Goal: Task Accomplishment & Management: Manage account settings

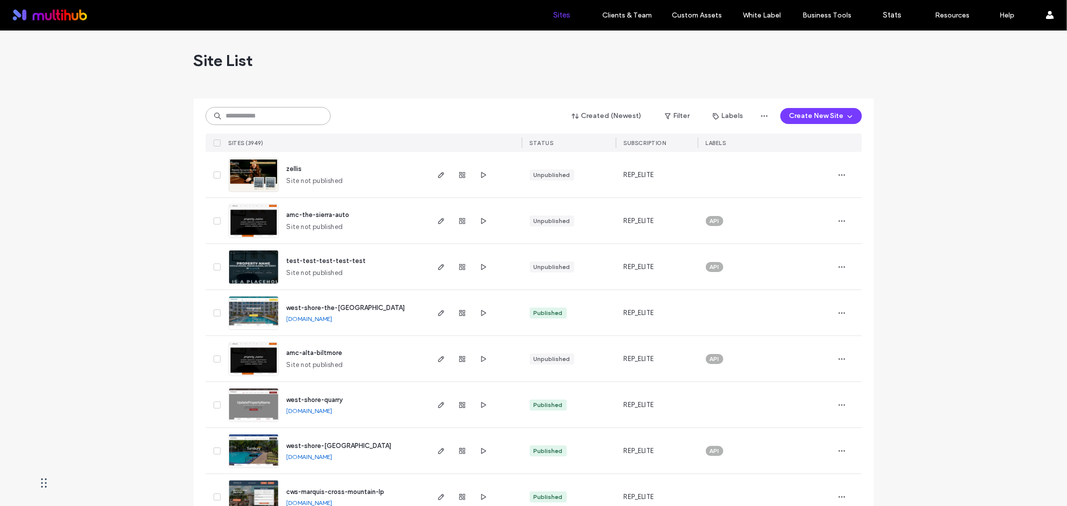
click at [293, 119] on input at bounding box center [268, 116] width 125 height 18
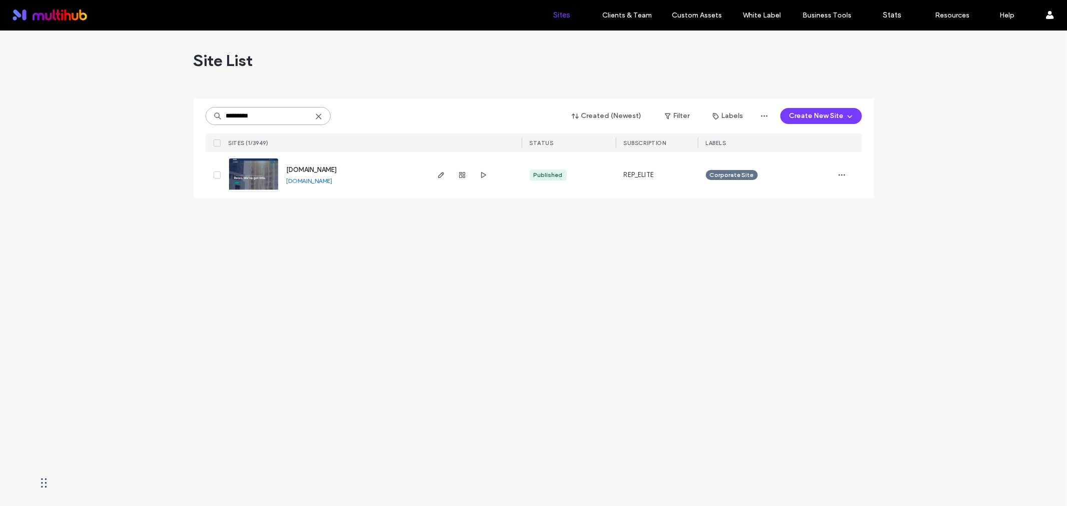
click at [257, 114] on input "*********" at bounding box center [268, 116] width 125 height 18
paste input "**********"
drag, startPoint x: 260, startPoint y: 113, endPoint x: 124, endPoint y: 106, distance: 136.7
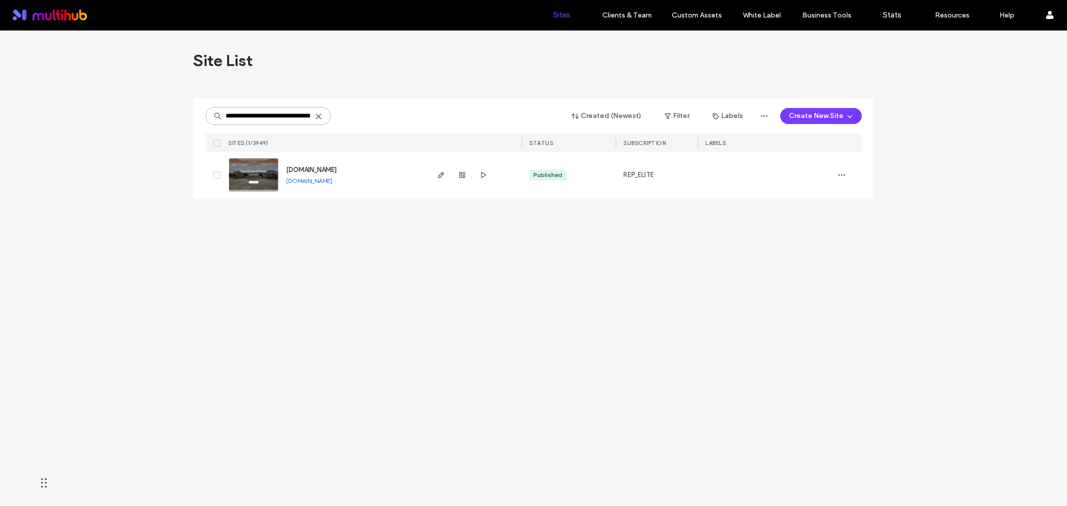
click at [124, 106] on div "**********" at bounding box center [533, 269] width 1067 height 476
type input "**********"
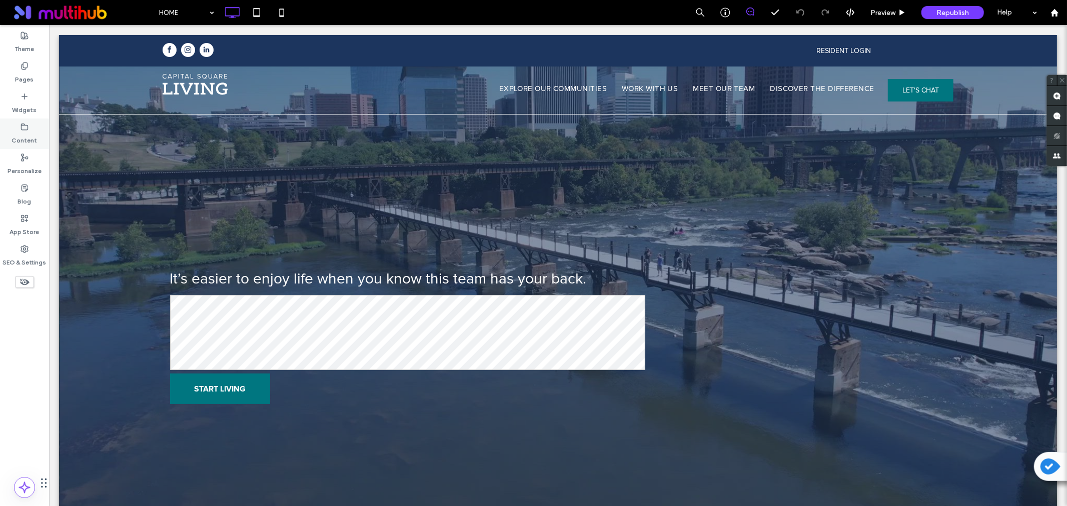
click at [25, 131] on icon at bounding box center [25, 127] width 8 height 8
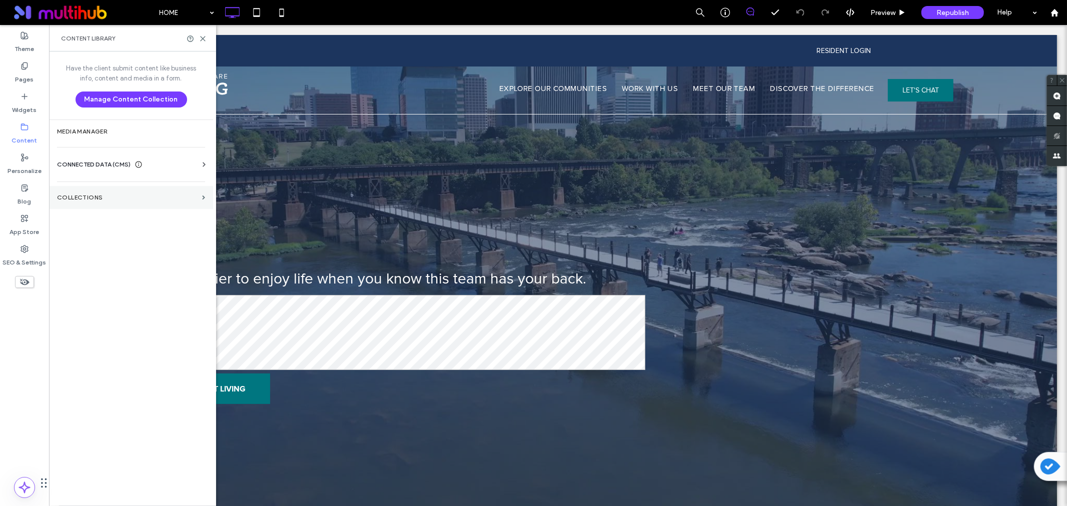
click at [108, 194] on label "Collections" at bounding box center [127, 197] width 141 height 7
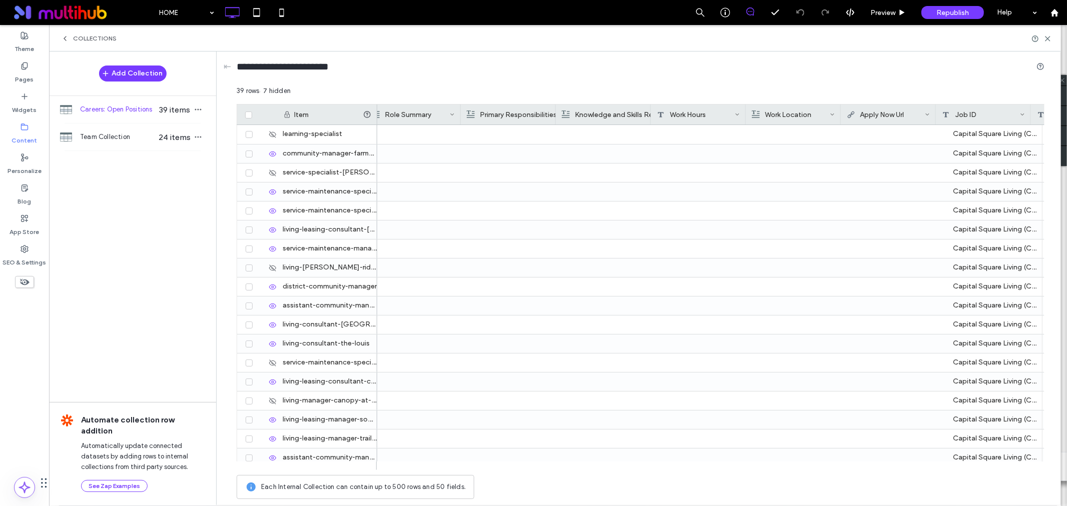
scroll to position [0, 424]
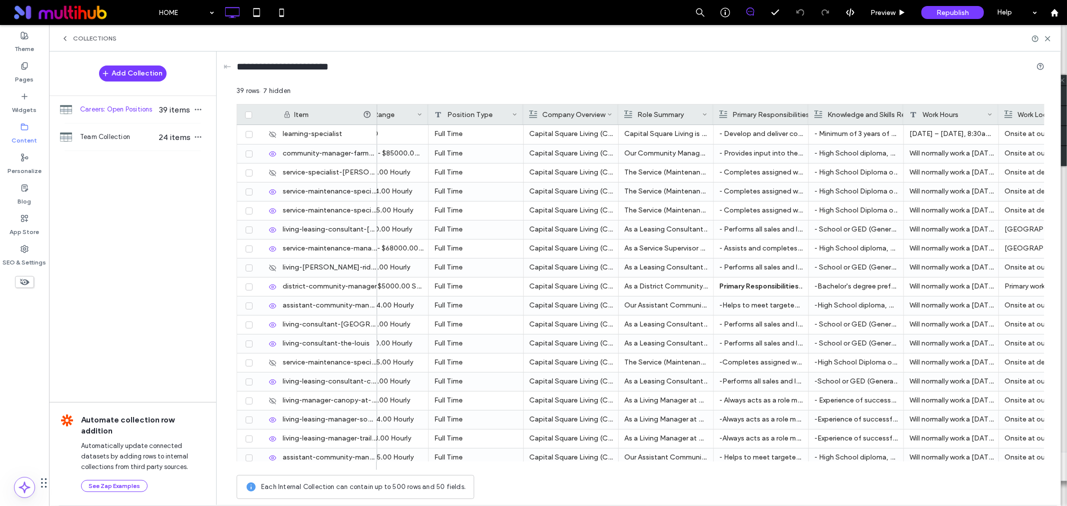
click at [376, 107] on div at bounding box center [377, 115] width 4 height 20
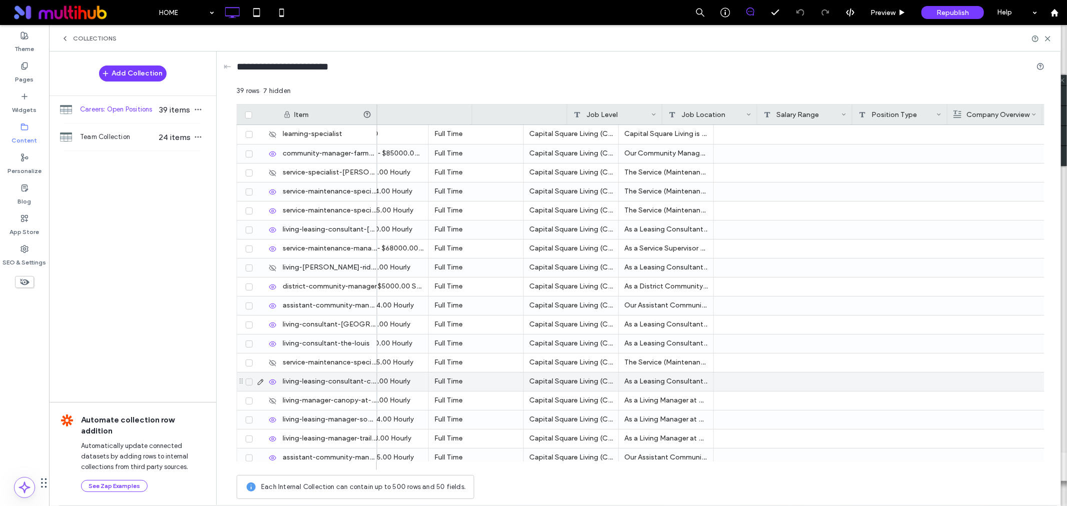
scroll to position [0, 0]
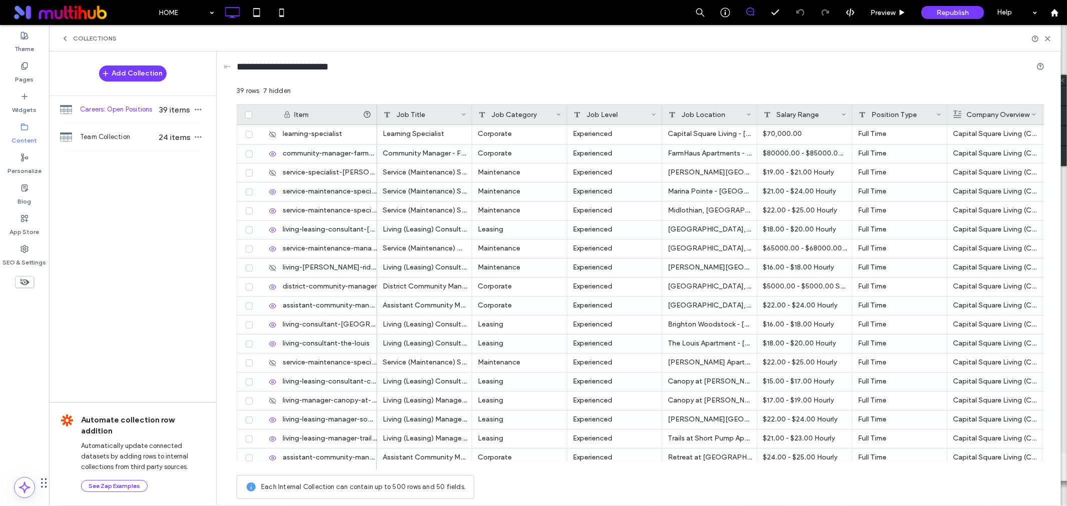
click at [474, 118] on div at bounding box center [472, 115] width 4 height 20
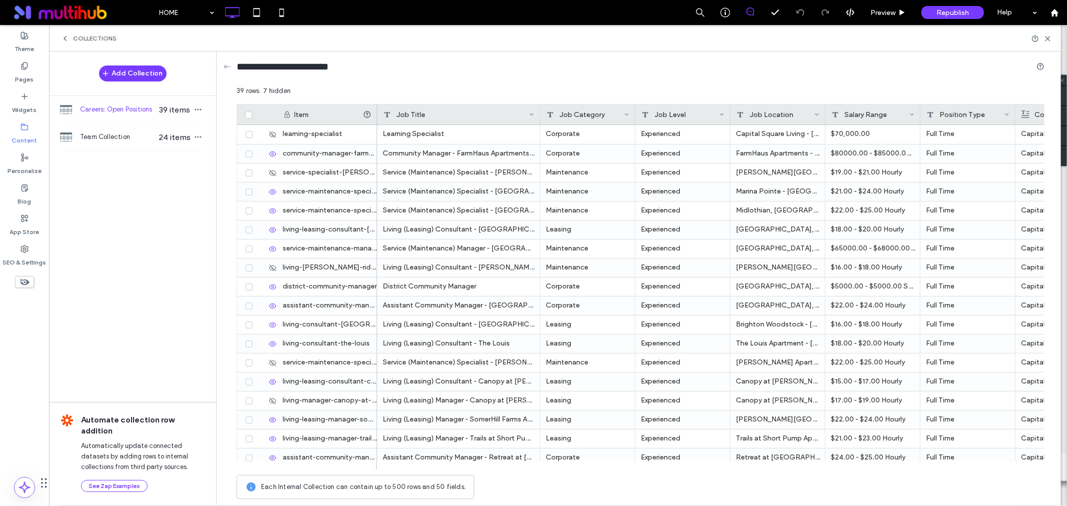
drag, startPoint x: 540, startPoint y: 113, endPoint x: 634, endPoint y: 108, distance: 93.7
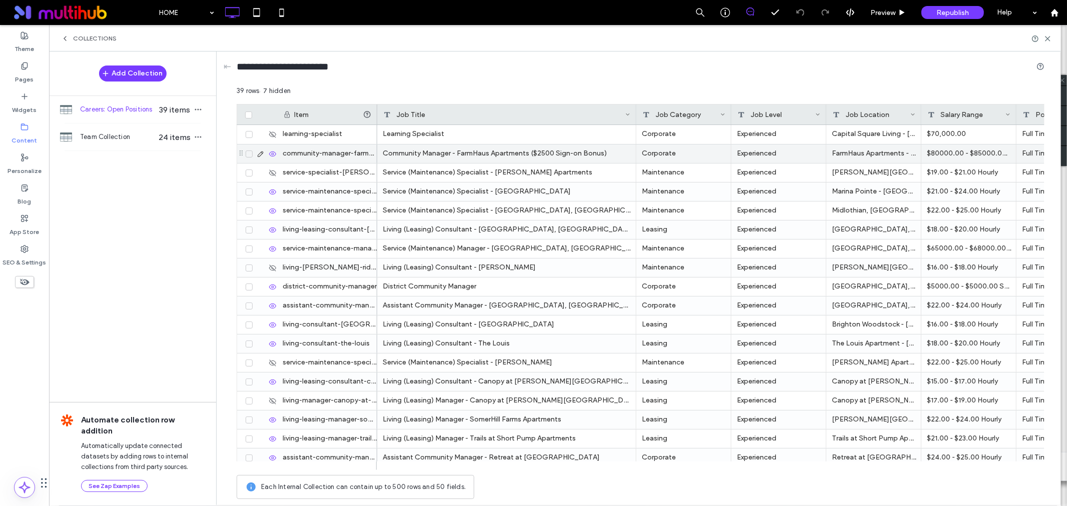
click at [247, 155] on icon at bounding box center [249, 154] width 4 height 3
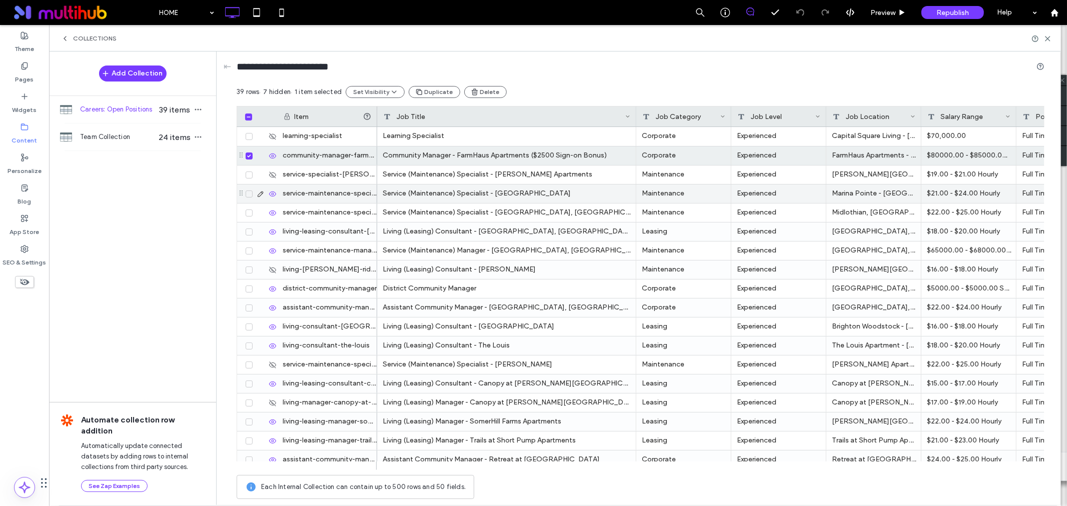
click at [247, 194] on icon at bounding box center [249, 194] width 4 height 3
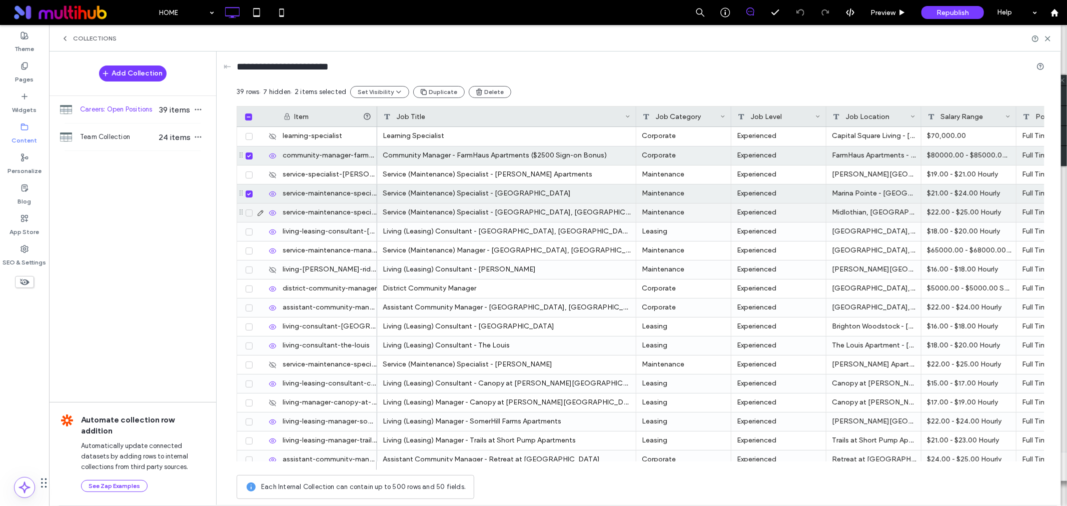
click at [246, 214] on span at bounding box center [249, 213] width 7 height 7
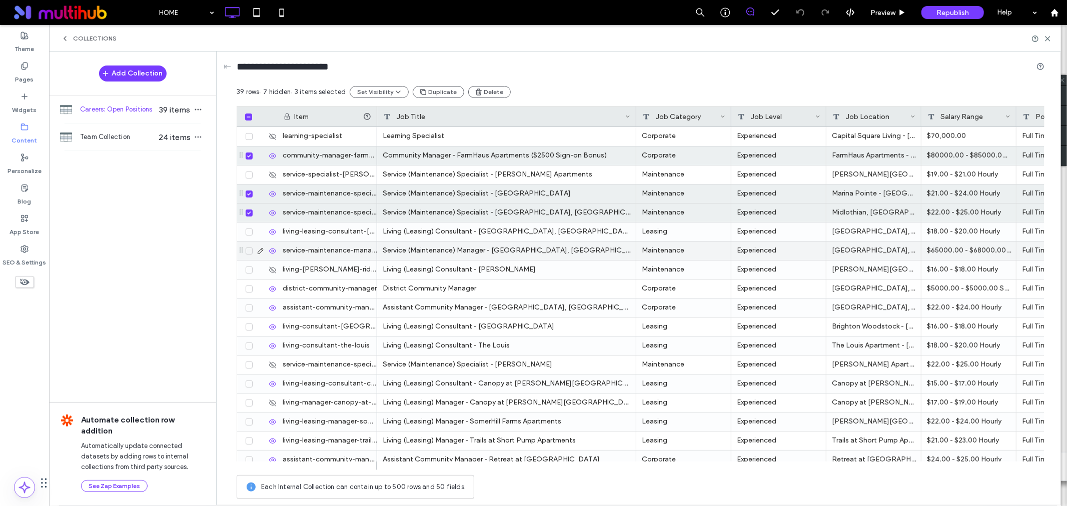
click at [249, 253] on span at bounding box center [249, 251] width 7 height 7
click at [248, 307] on icon at bounding box center [249, 308] width 4 height 3
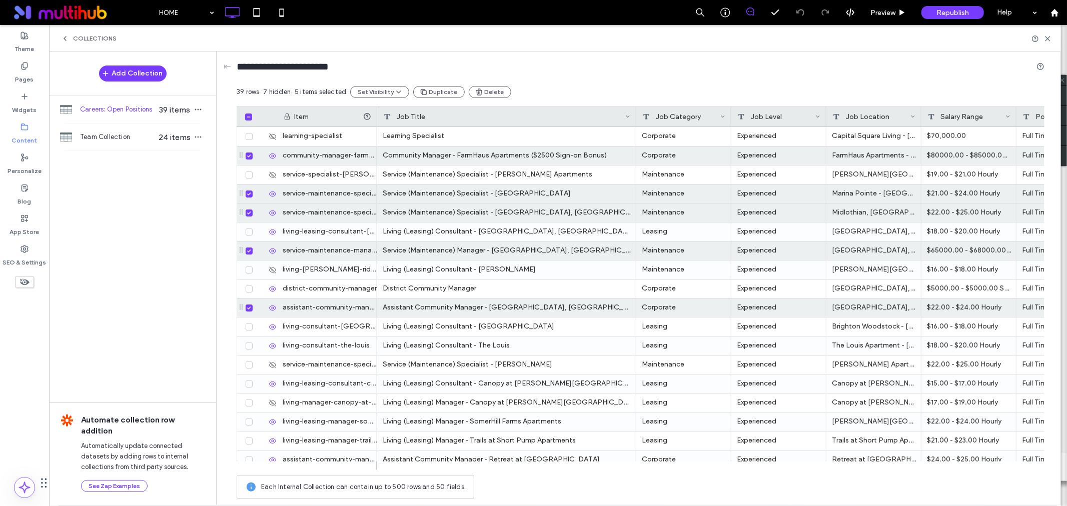
scroll to position [111, 0]
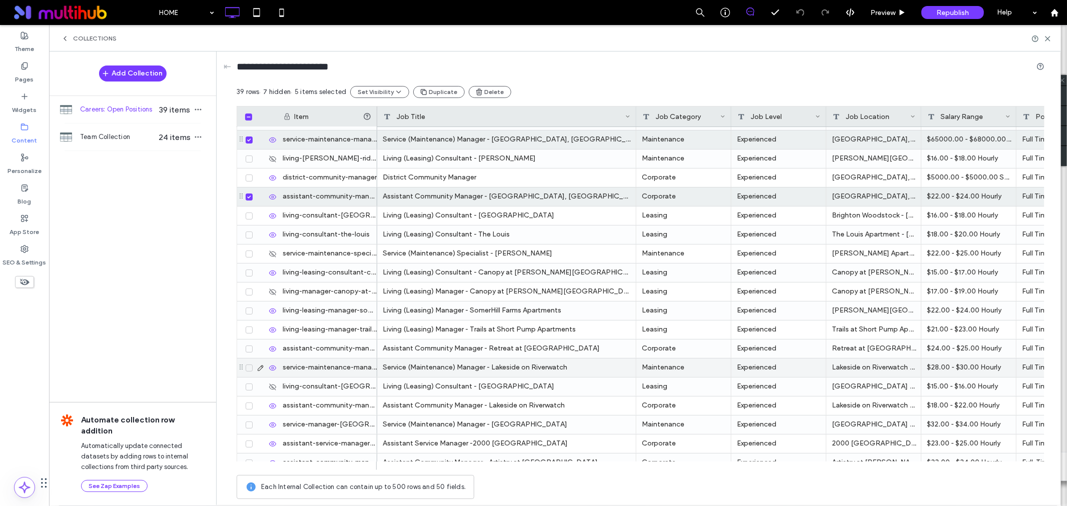
click at [250, 370] on span at bounding box center [249, 368] width 7 height 7
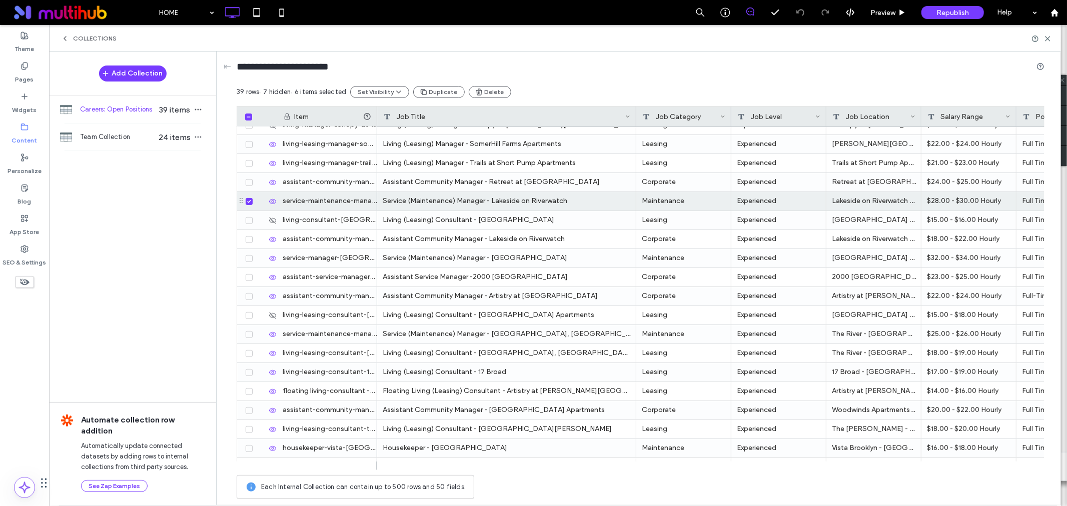
scroll to position [426, 0]
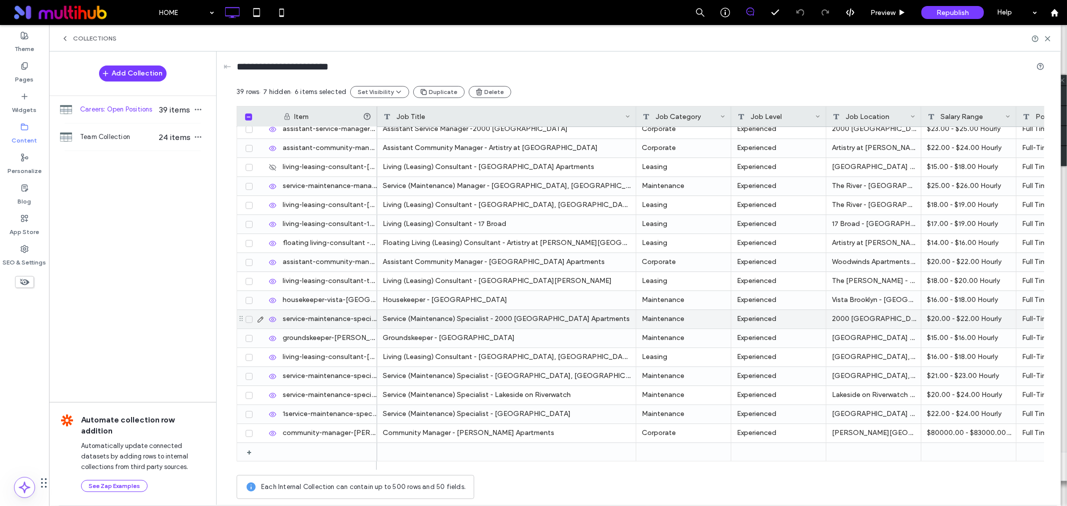
click at [251, 318] on icon at bounding box center [249, 319] width 4 height 3
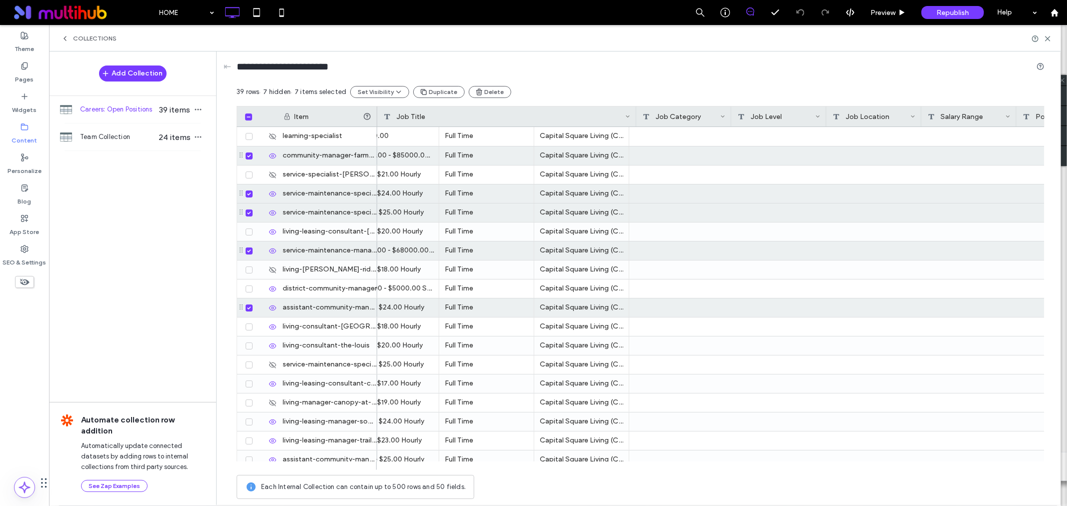
scroll to position [0, 0]
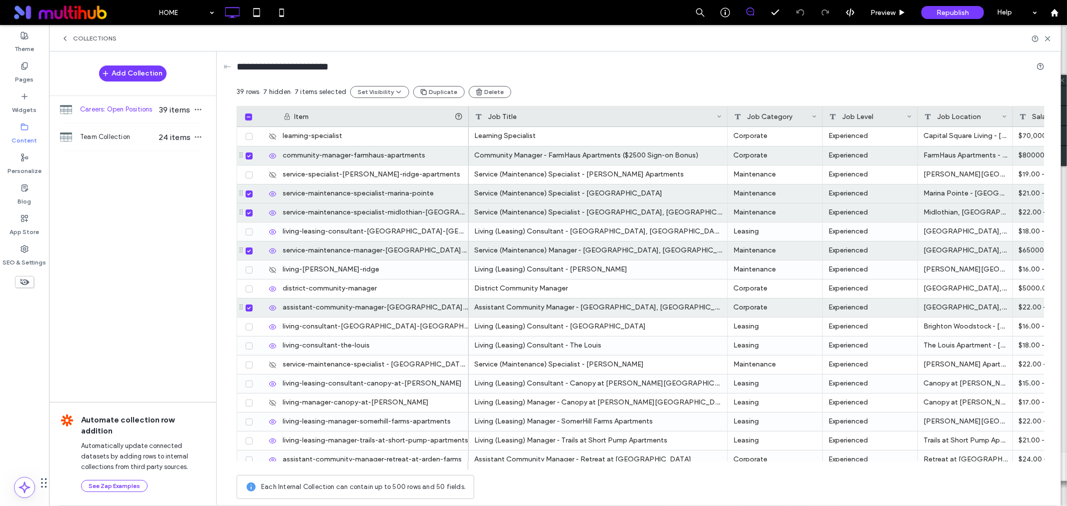
drag, startPoint x: 376, startPoint y: 114, endPoint x: 468, endPoint y: 118, distance: 91.6
click at [468, 118] on div at bounding box center [469, 117] width 4 height 20
click at [249, 232] on icon at bounding box center [249, 232] width 4 height 3
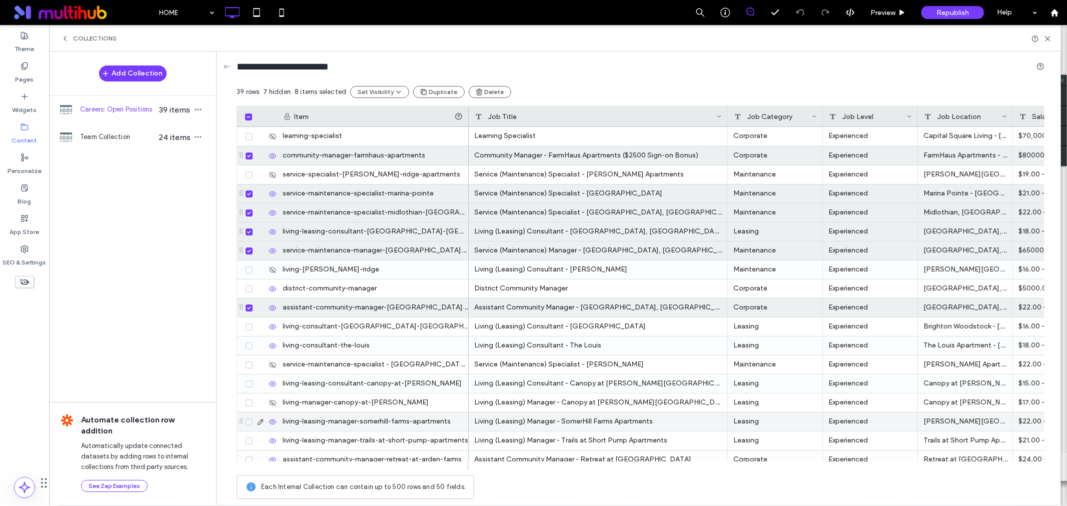
click at [249, 422] on icon at bounding box center [249, 422] width 4 height 3
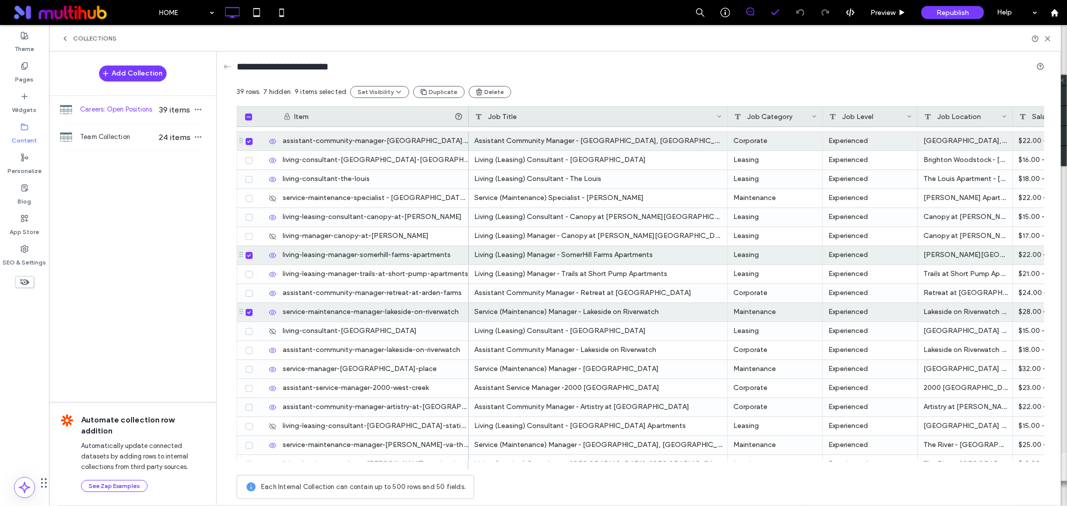
scroll to position [374, 0]
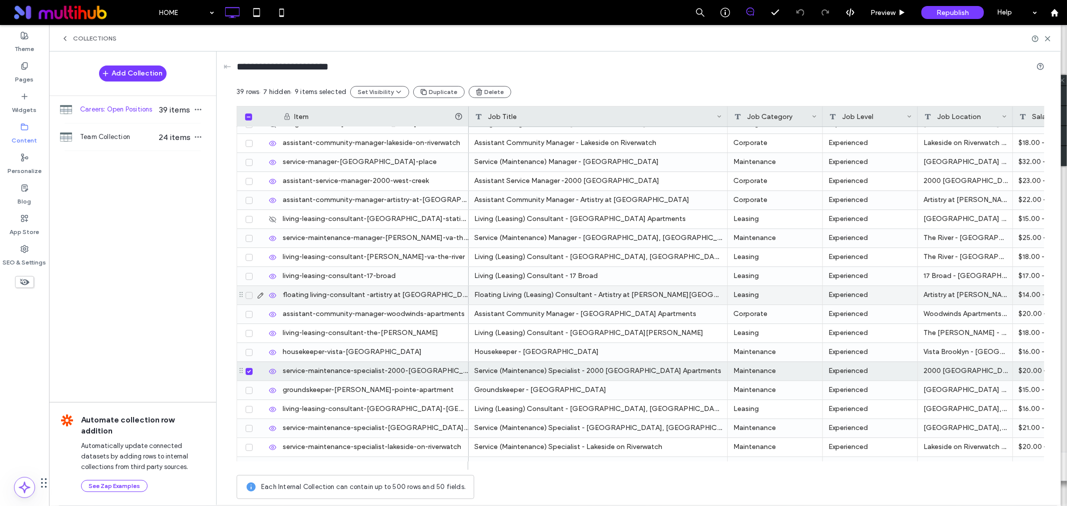
click at [248, 296] on icon at bounding box center [249, 295] width 4 height 3
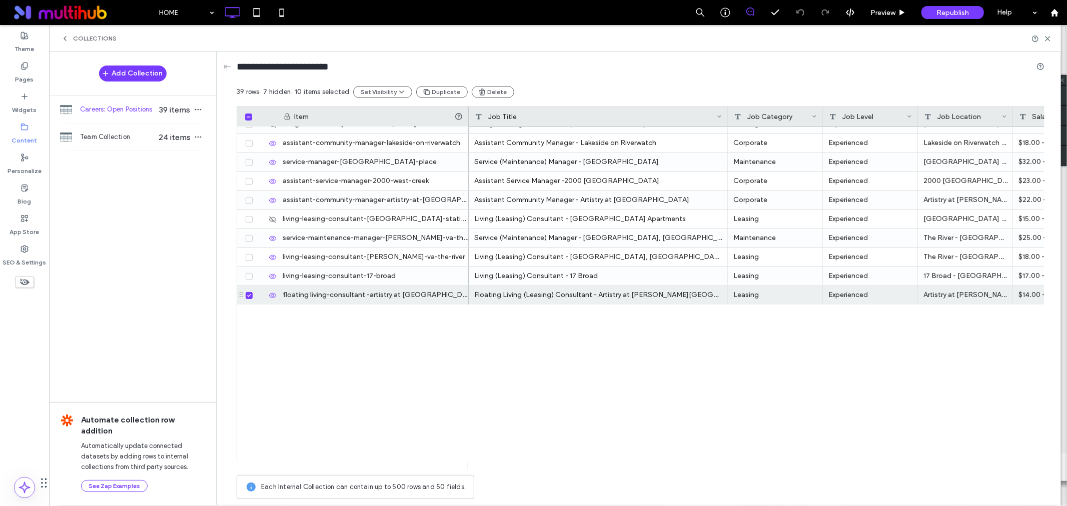
scroll to position [13, 0]
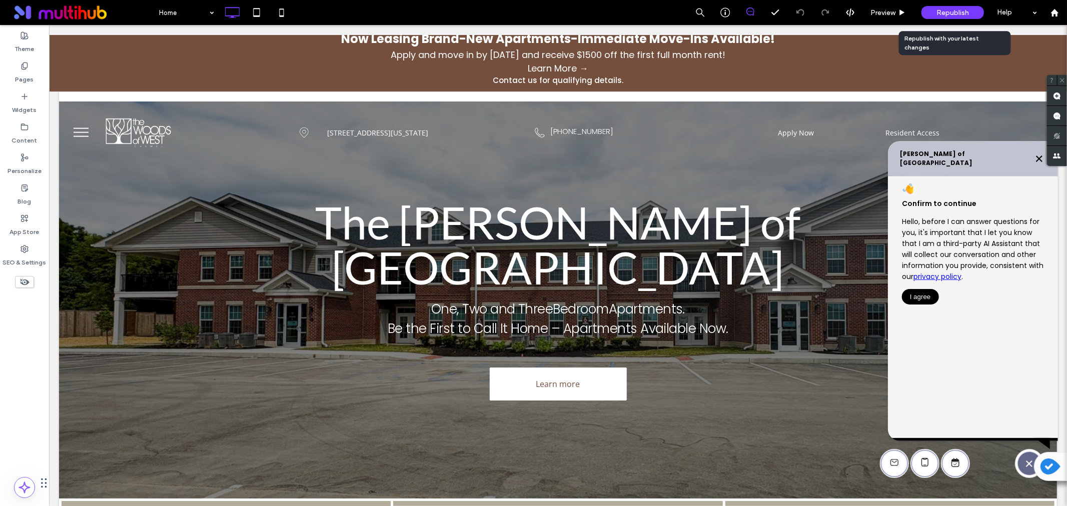
click at [943, 11] on span "Republish" at bounding box center [952, 13] width 33 height 9
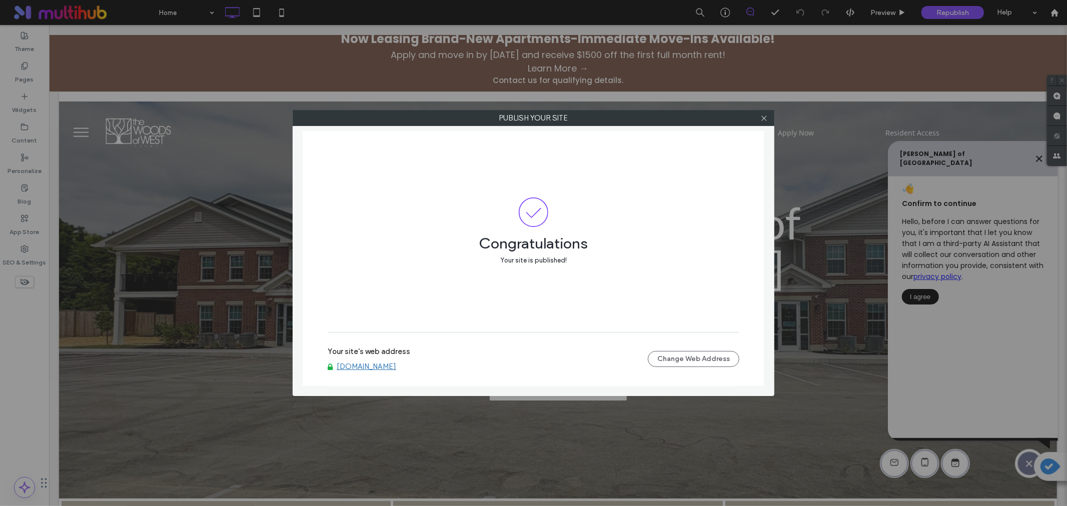
click at [396, 367] on link "www.woodsofwestcarmel.com" at bounding box center [367, 366] width 60 height 9
click at [764, 119] on use at bounding box center [763, 118] width 5 height 5
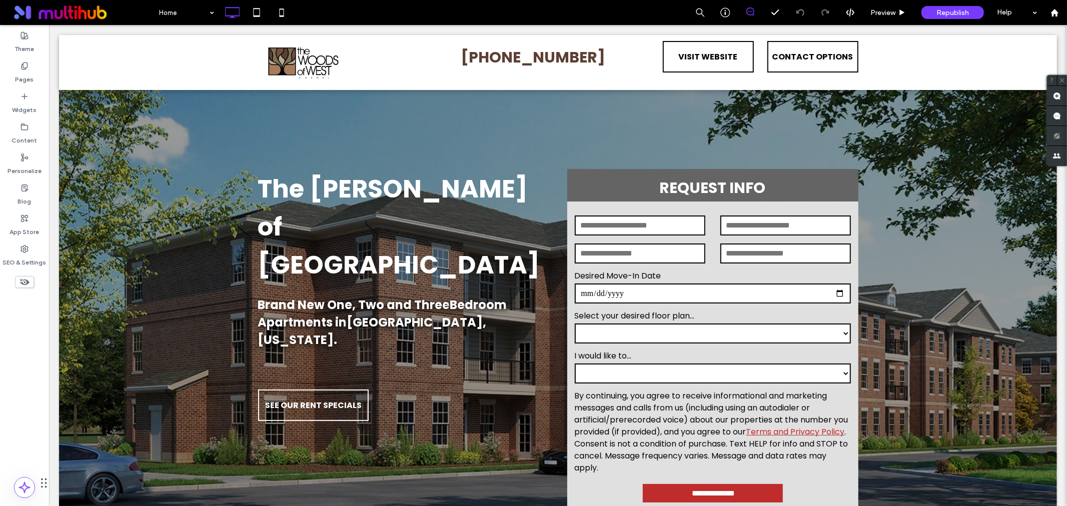
click at [907, 48] on div at bounding box center [533, 253] width 1067 height 506
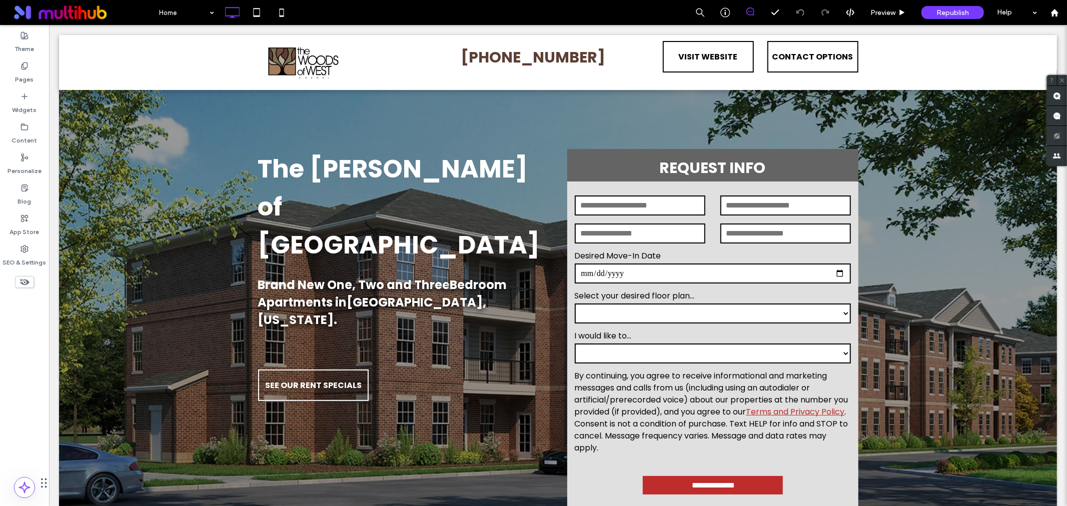
scroll to position [389, 0]
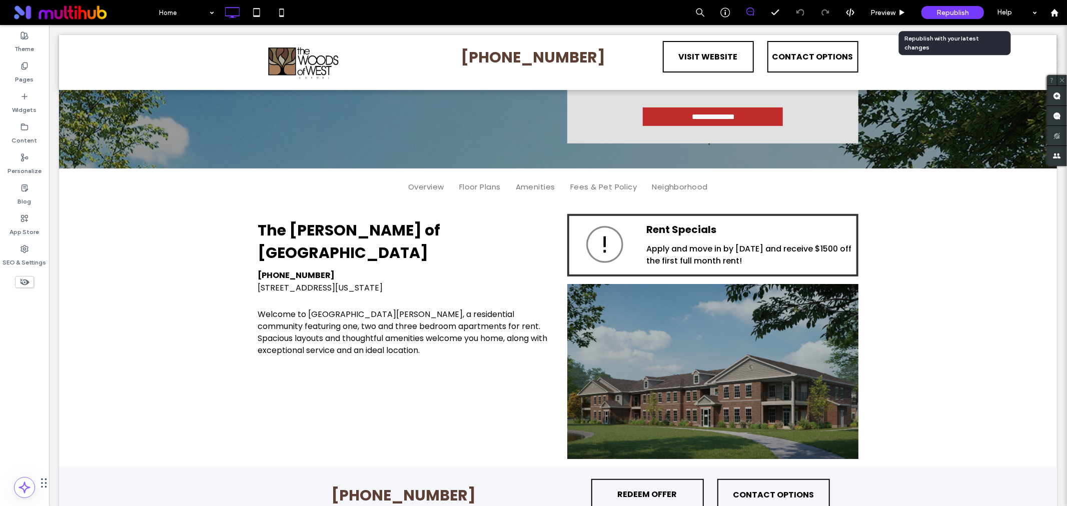
click at [932, 12] on div "Republish" at bounding box center [952, 12] width 63 height 13
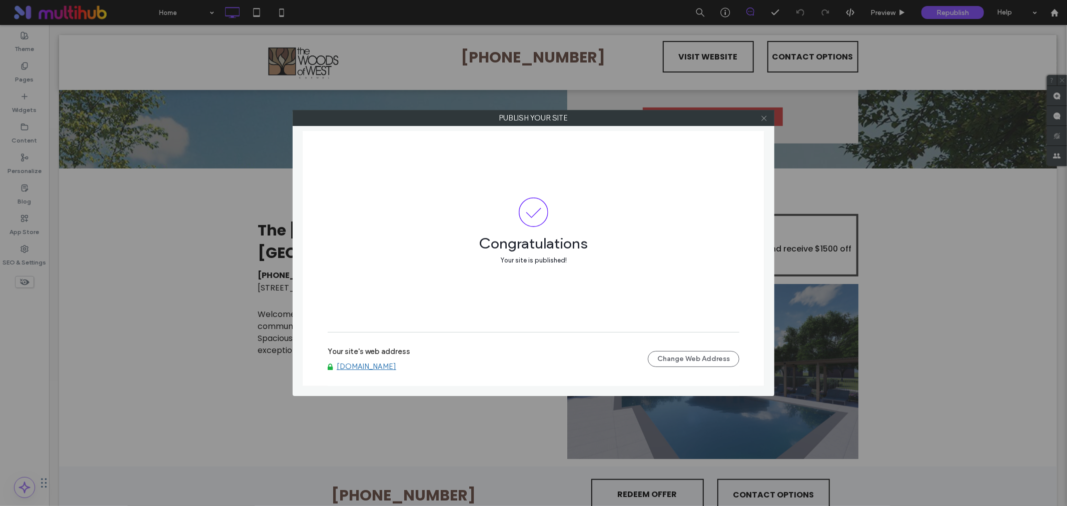
click at [762, 117] on icon at bounding box center [764, 119] width 8 height 8
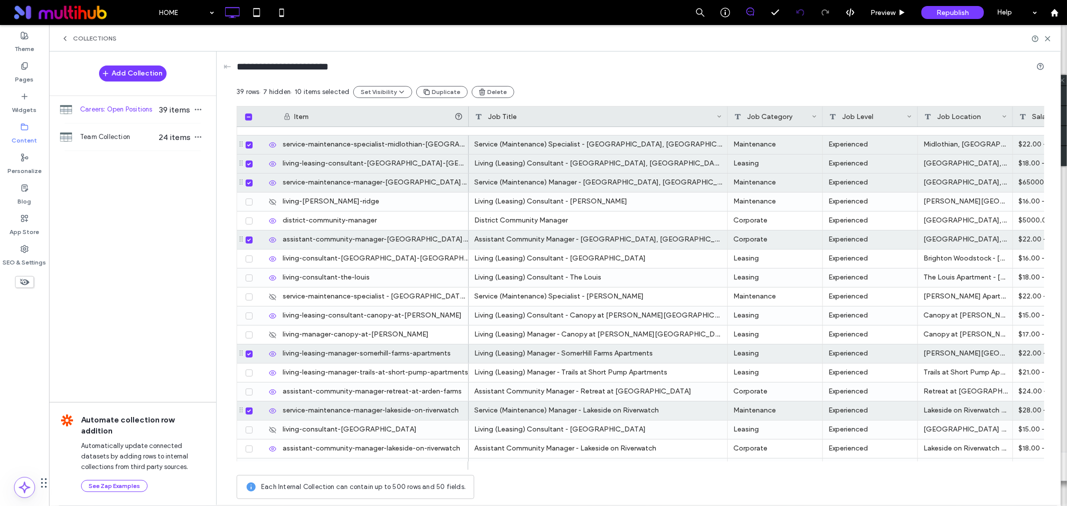
scroll to position [279, 0]
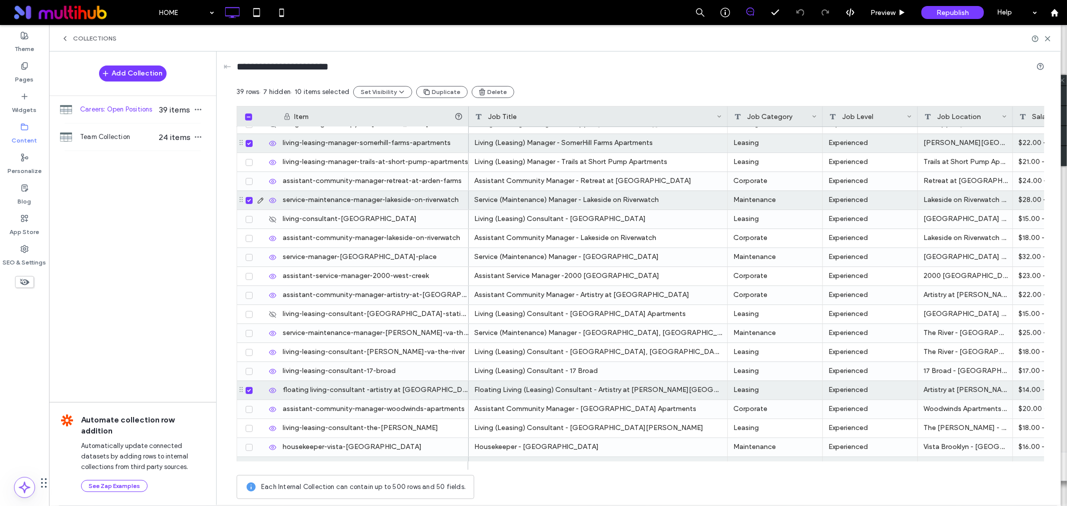
click at [249, 294] on icon at bounding box center [249, 295] width 4 height 3
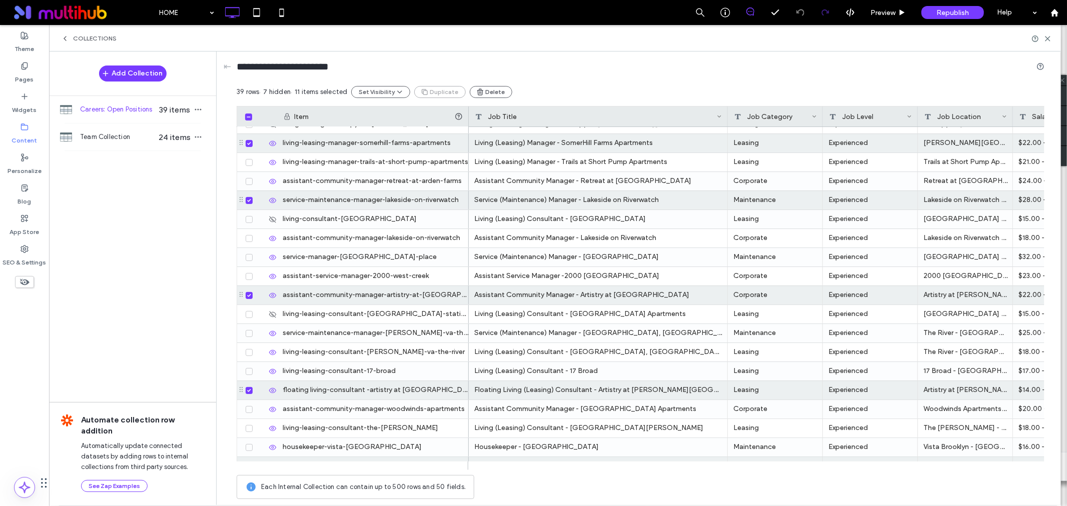
scroll to position [426, 0]
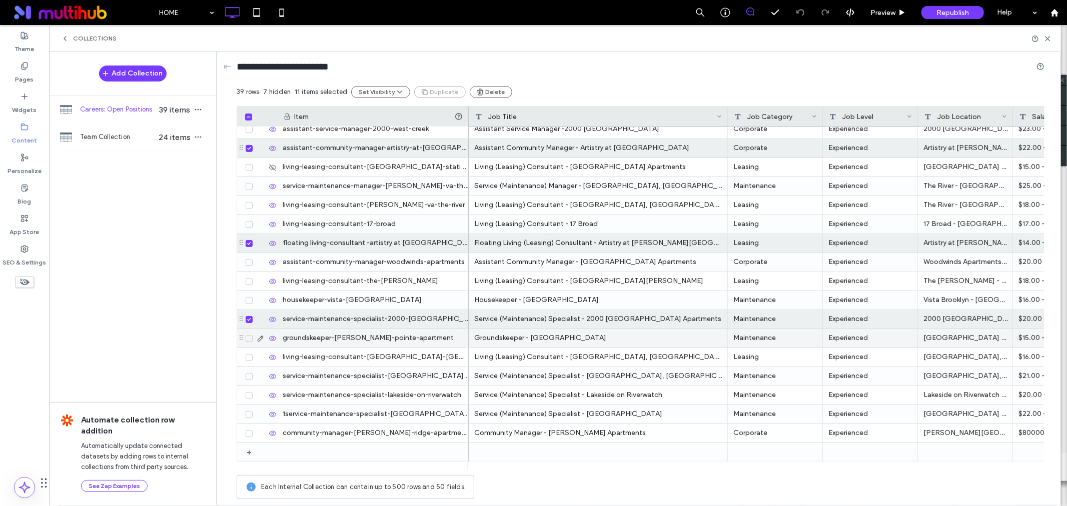
click at [248, 338] on icon at bounding box center [249, 338] width 4 height 3
click at [488, 91] on button "Delete" at bounding box center [492, 92] width 43 height 12
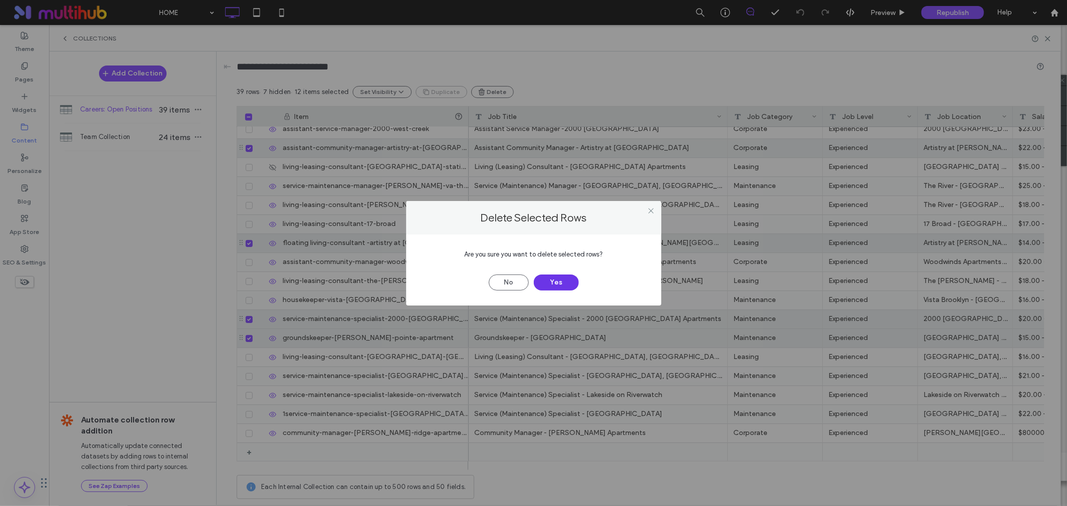
click at [563, 281] on button "Yes" at bounding box center [556, 283] width 45 height 16
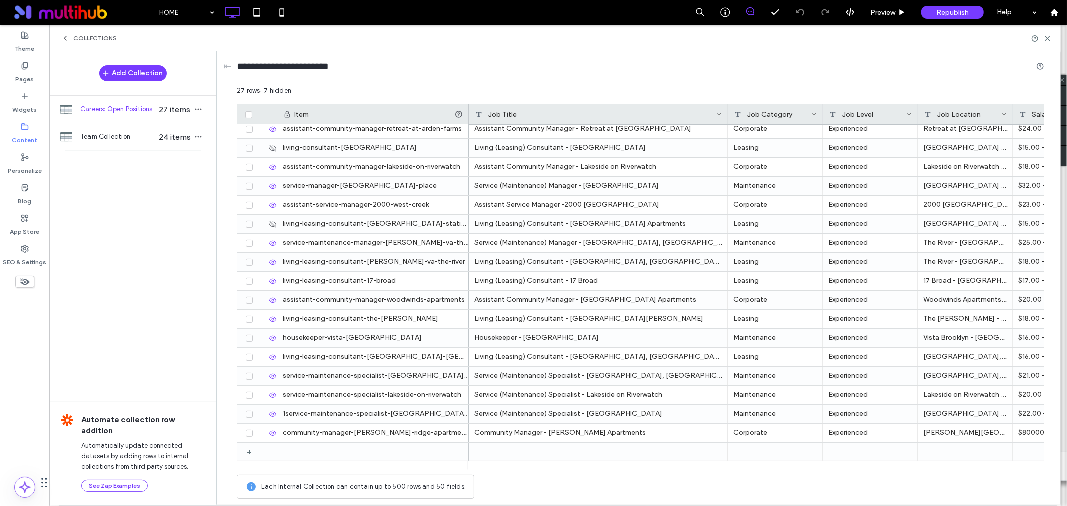
scroll to position [0, 0]
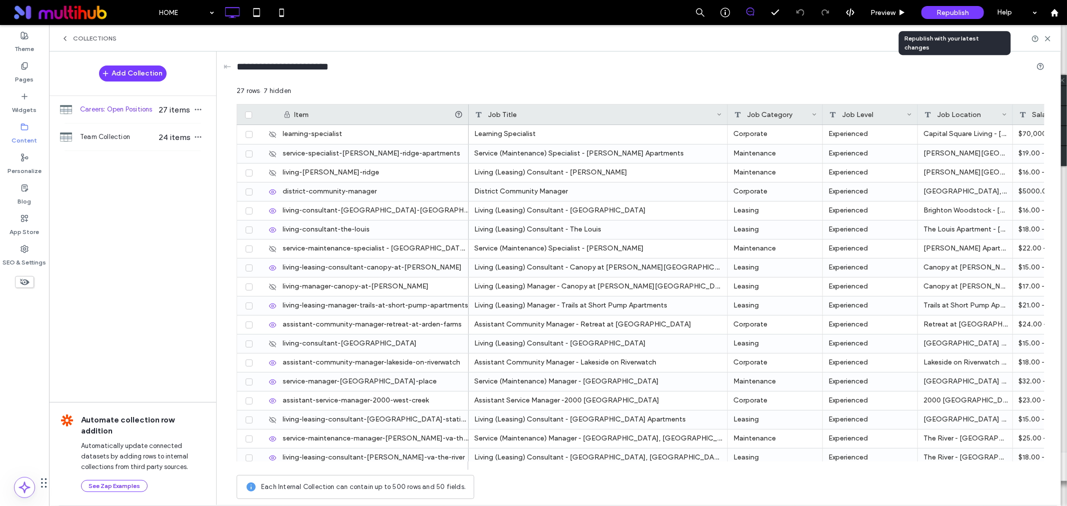
click at [955, 16] on span "Republish" at bounding box center [952, 13] width 33 height 9
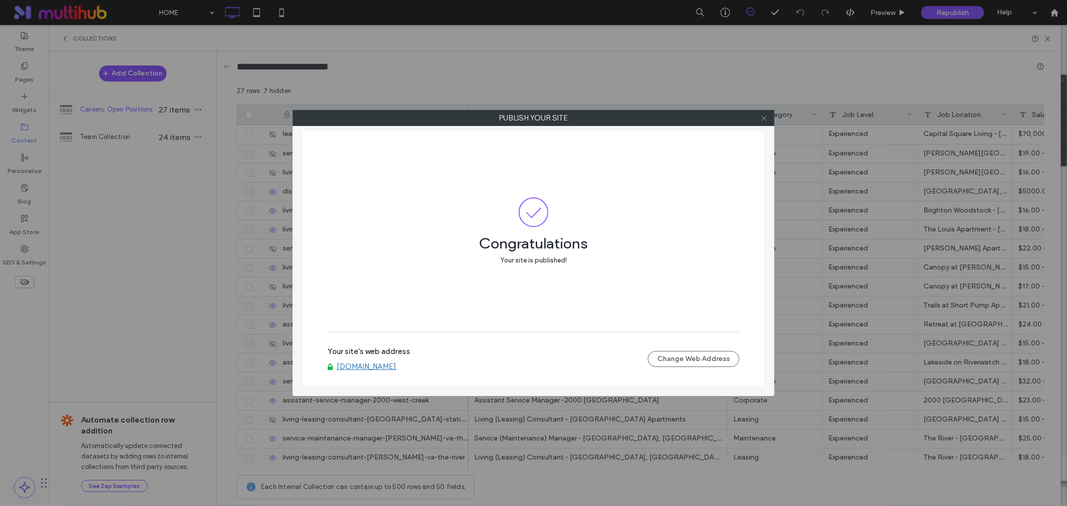
click at [766, 118] on icon at bounding box center [764, 119] width 8 height 8
